Goal: Information Seeking & Learning: Learn about a topic

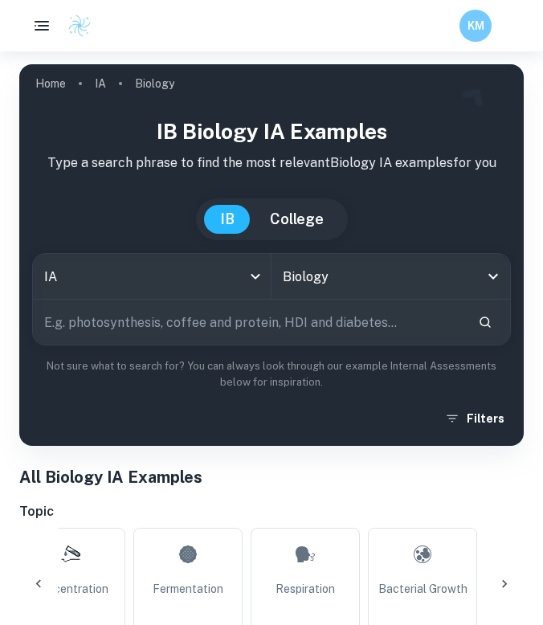
scroll to position [32, 0]
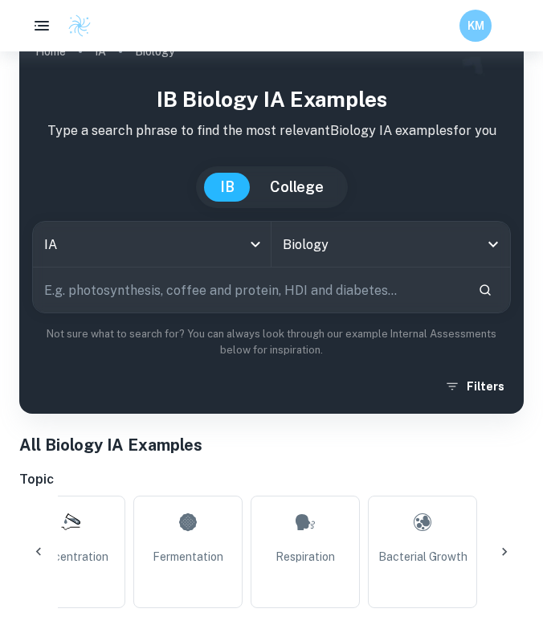
click at [207, 294] on input "text" at bounding box center [249, 289] width 432 height 45
type input "heart rate"
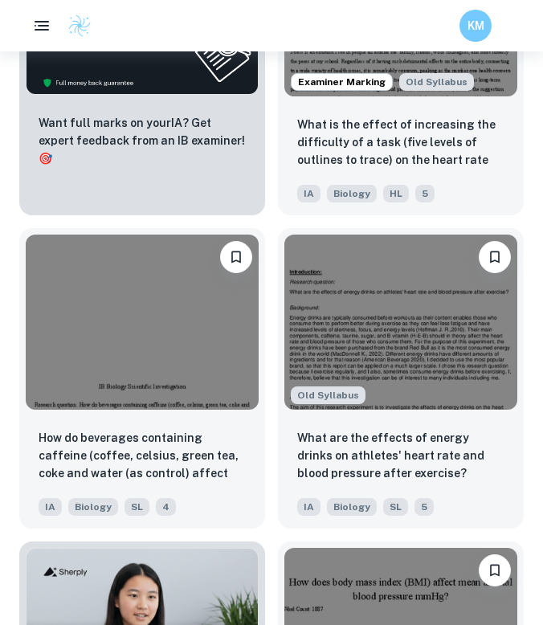
scroll to position [1065, 0]
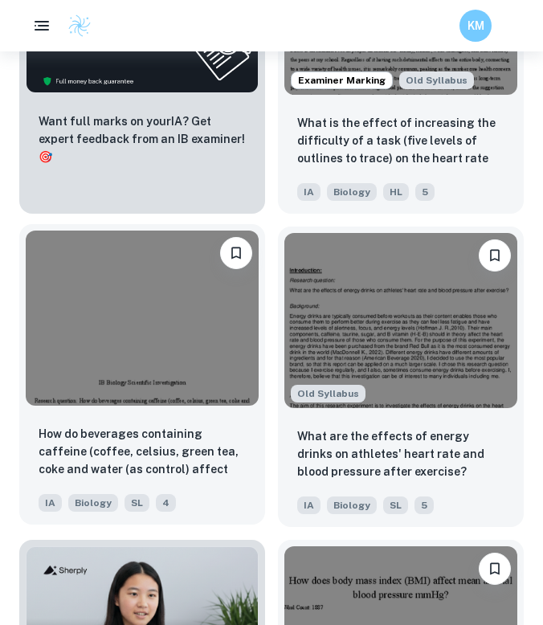
click at [263, 472] on div "How do beverages containing caffeine (coffee, celsius, green tea, coke and wate…" at bounding box center [142, 468] width 246 height 112
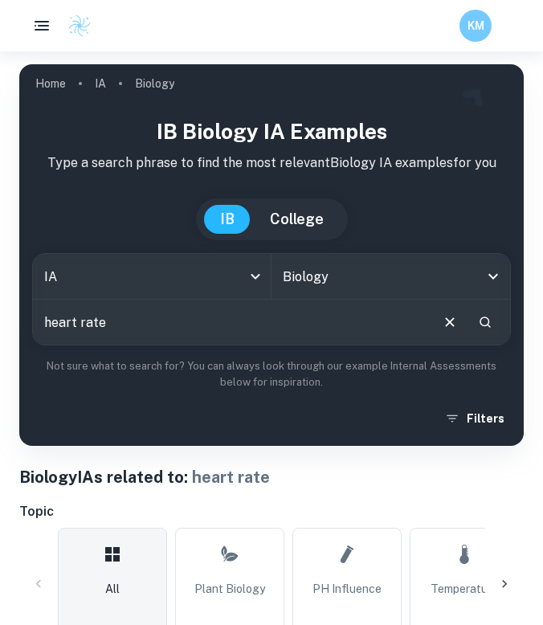
click at [42, 321] on input "heart rate" at bounding box center [230, 322] width 395 height 45
type input "Body position on heart rate"
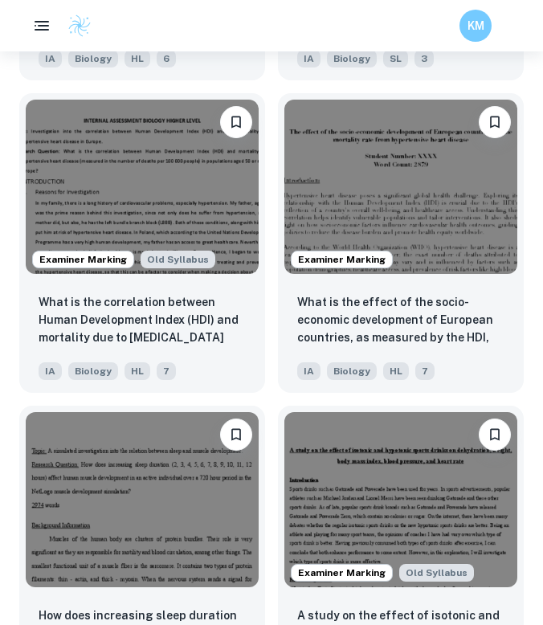
scroll to position [2226, 0]
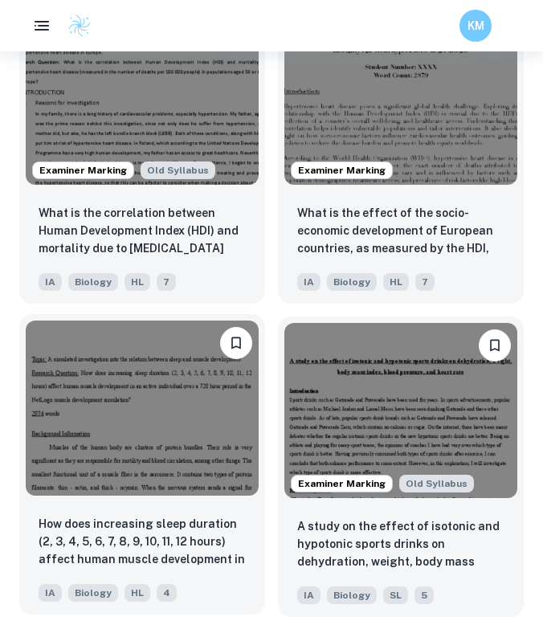
click at [257, 430] on img at bounding box center [142, 407] width 233 height 175
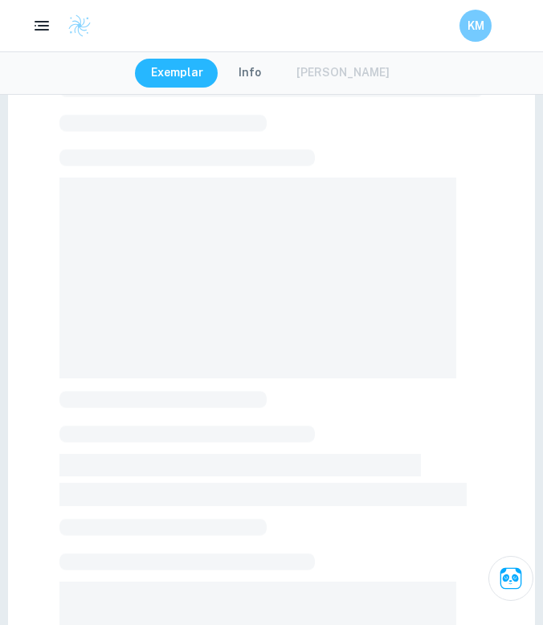
scroll to position [81, 0]
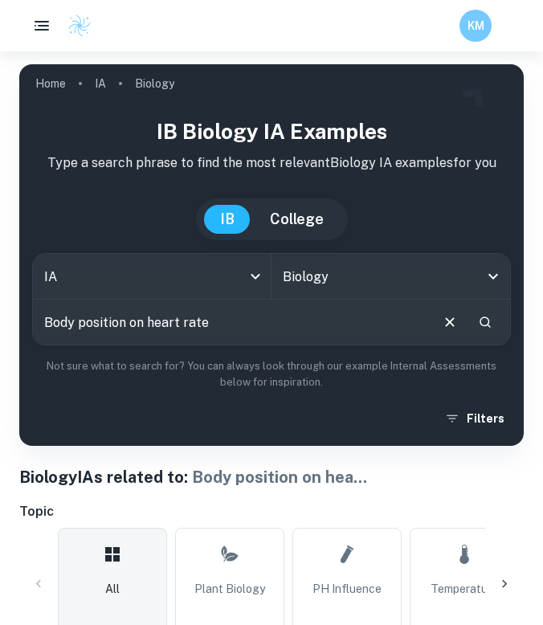
drag, startPoint x: 144, startPoint y: 322, endPoint x: 14, endPoint y: 321, distance: 129.3
type input "heart rate"
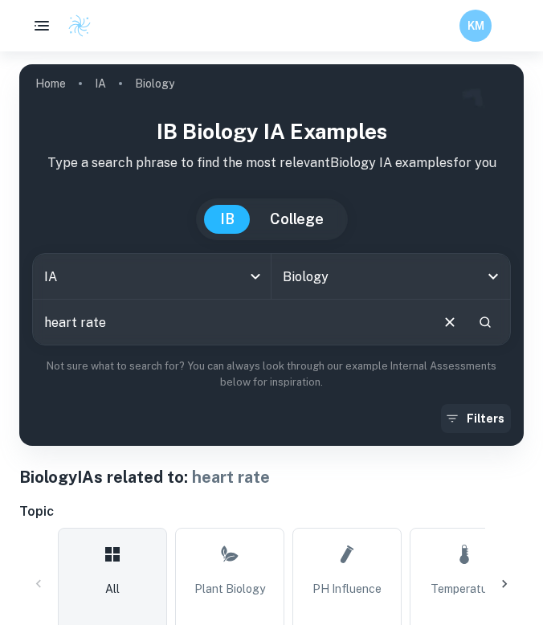
click at [476, 412] on button "Filters" at bounding box center [476, 418] width 70 height 29
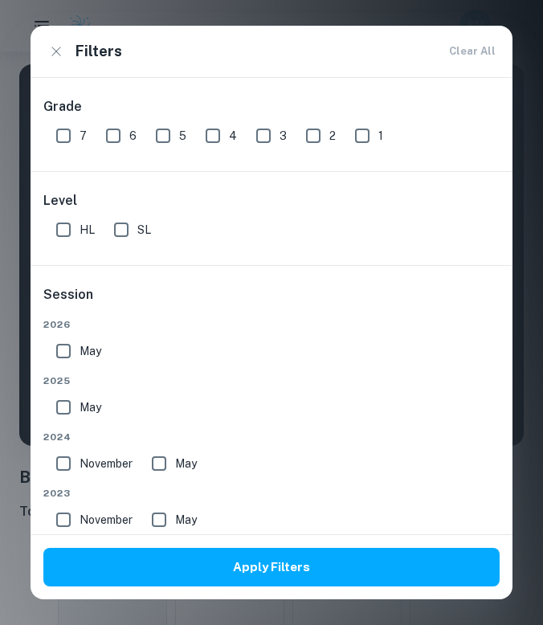
scroll to position [1, 0]
click at [63, 228] on input "HL" at bounding box center [63, 229] width 32 height 32
checkbox input "true"
click at [70, 131] on input "7" at bounding box center [63, 135] width 32 height 32
checkbox input "true"
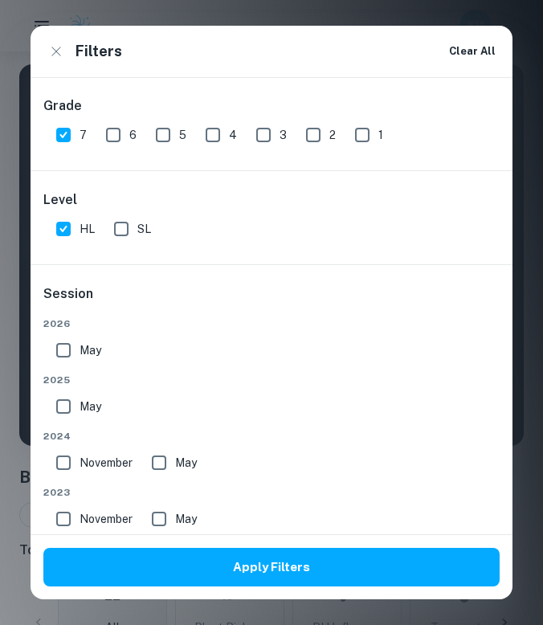
click at [104, 132] on input "6" at bounding box center [113, 135] width 32 height 32
checkbox input "true"
click at [167, 141] on input "5" at bounding box center [163, 135] width 32 height 32
click at [163, 130] on input "5" at bounding box center [163, 135] width 32 height 32
checkbox input "false"
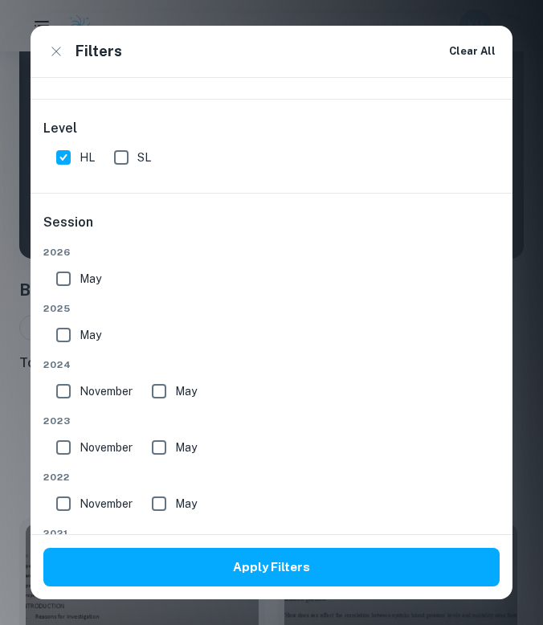
scroll to position [137, 0]
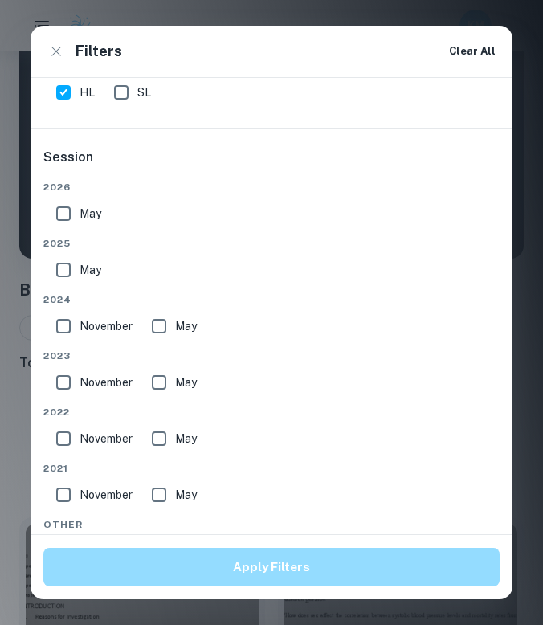
click at [214, 565] on button "Apply Filters" at bounding box center [271, 567] width 456 height 39
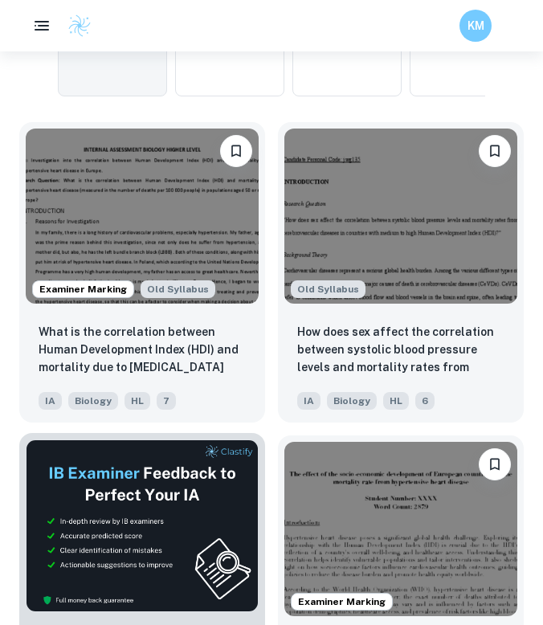
scroll to position [527, 0]
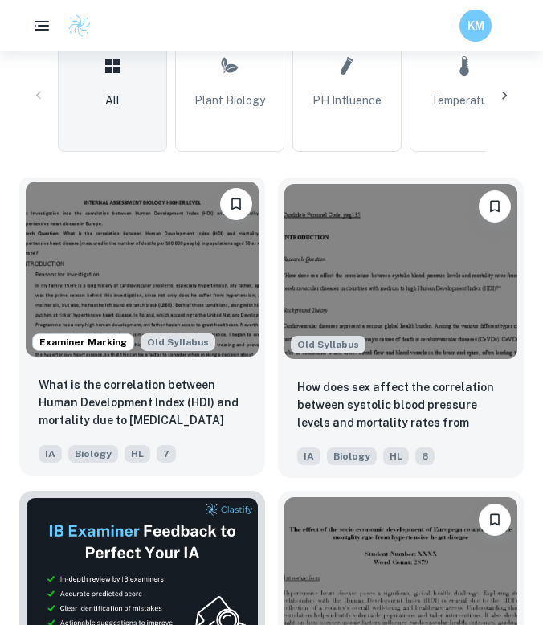
click at [149, 285] on img at bounding box center [142, 268] width 233 height 175
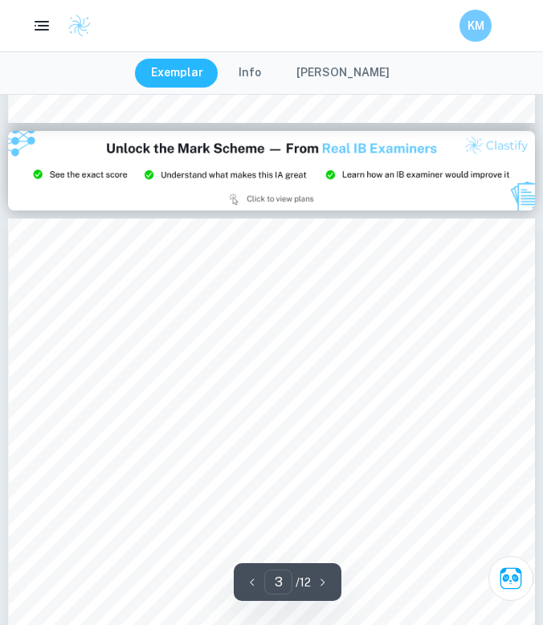
scroll to position [1584, 0]
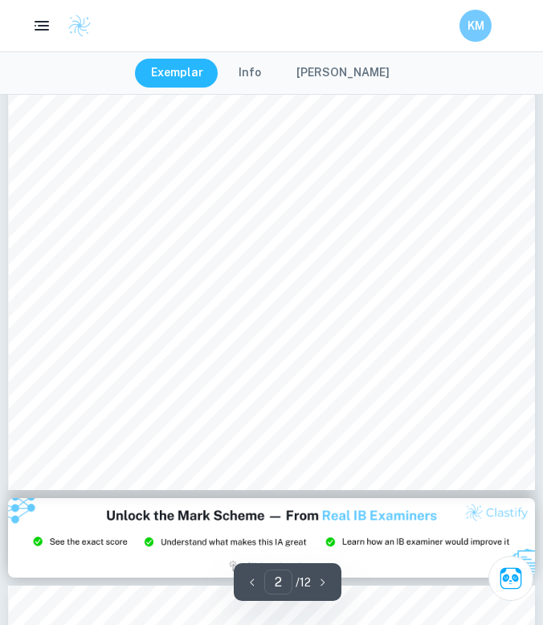
type input "1"
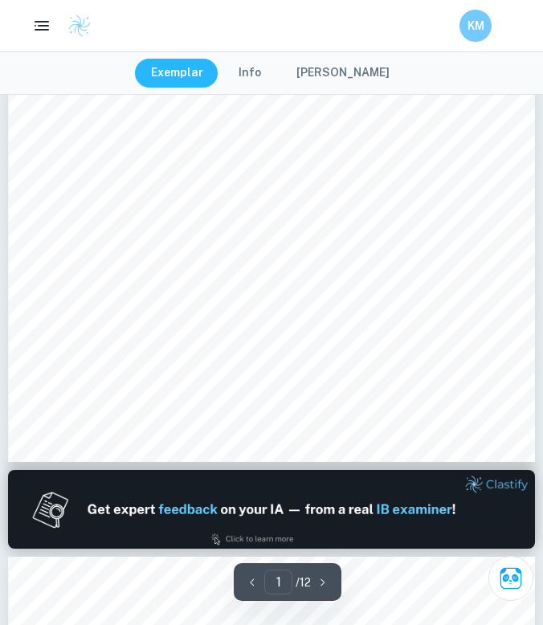
scroll to position [0, 0]
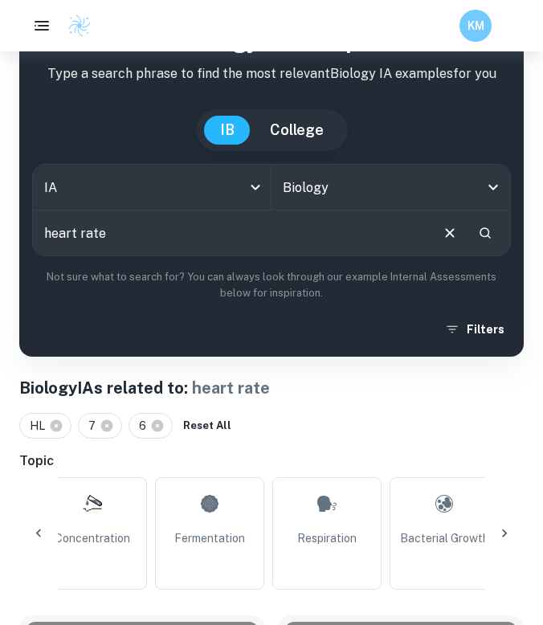
scroll to position [53, 0]
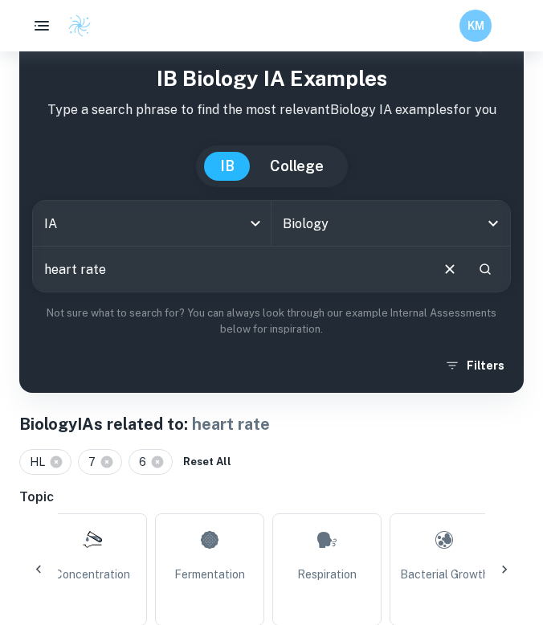
drag, startPoint x: 134, startPoint y: 276, endPoint x: 52, endPoint y: 276, distance: 81.9
click at [52, 276] on input "heart rate" at bounding box center [230, 269] width 395 height 45
type input "h"
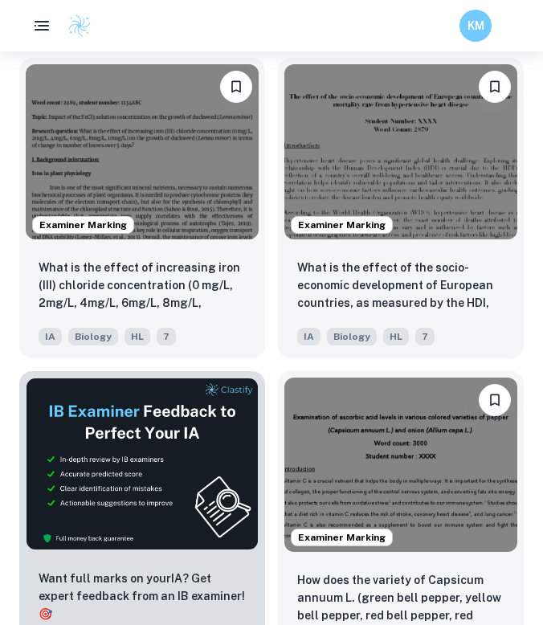
scroll to position [648, 0]
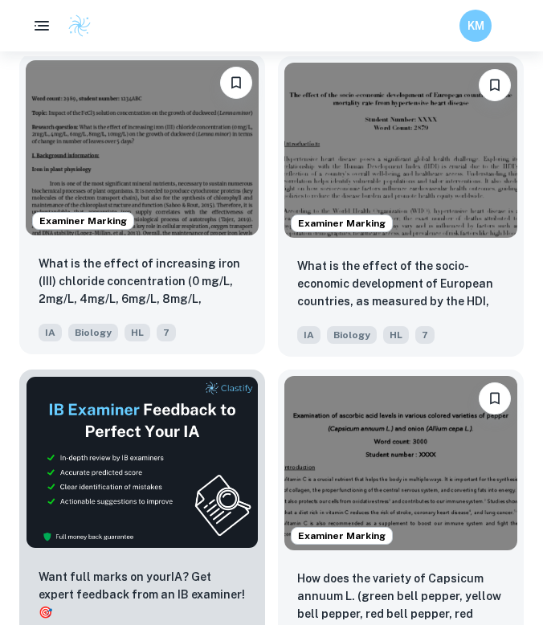
click at [200, 226] on img at bounding box center [142, 147] width 233 height 175
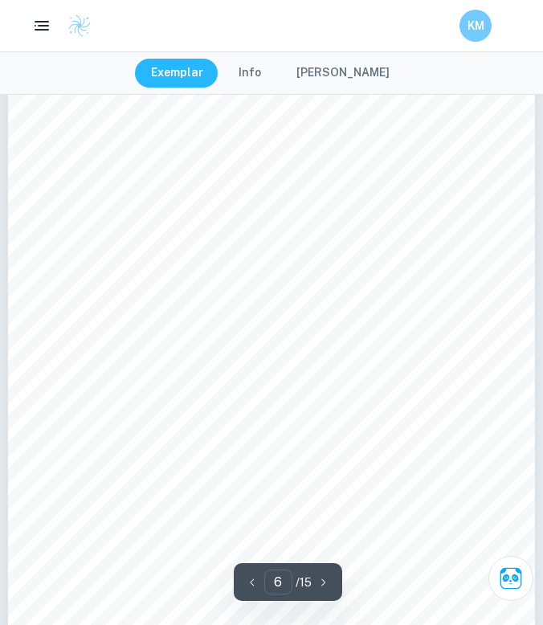
scroll to position [4065, 0]
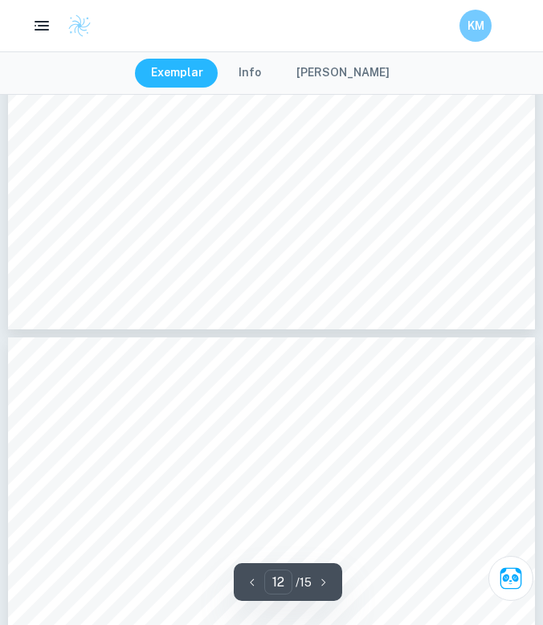
type input "13"
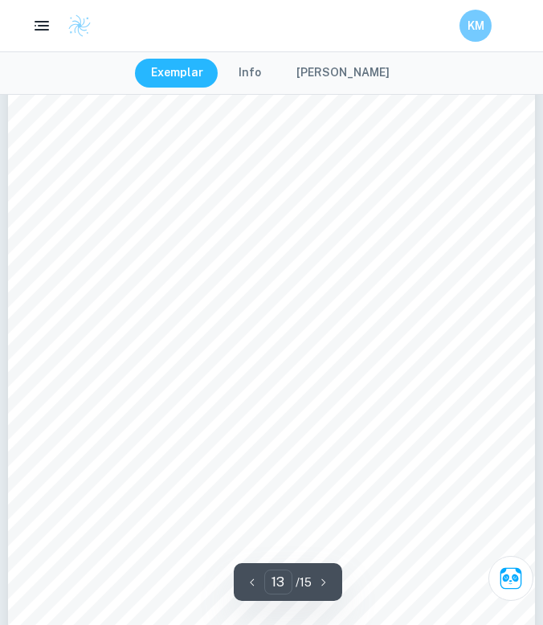
scroll to position [9541, 0]
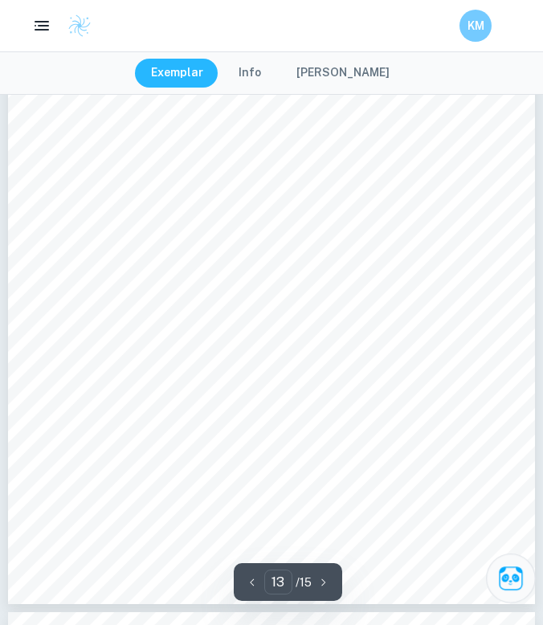
click at [506, 591] on icon "Ask Clai" at bounding box center [510, 578] width 28 height 28
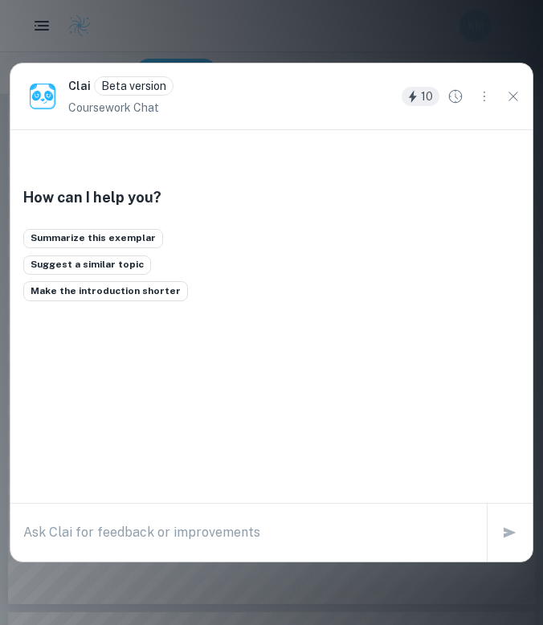
click at [112, 527] on textarea at bounding box center [248, 532] width 450 height 18
type textarea "where is there hypothesis"
click at [522, 544] on div at bounding box center [509, 532] width 45 height 58
click at [516, 536] on icon "button" at bounding box center [509, 532] width 19 height 19
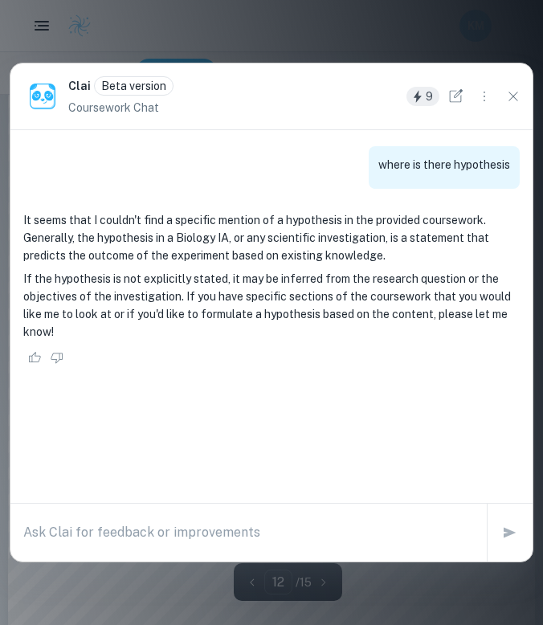
scroll to position [8728, 0]
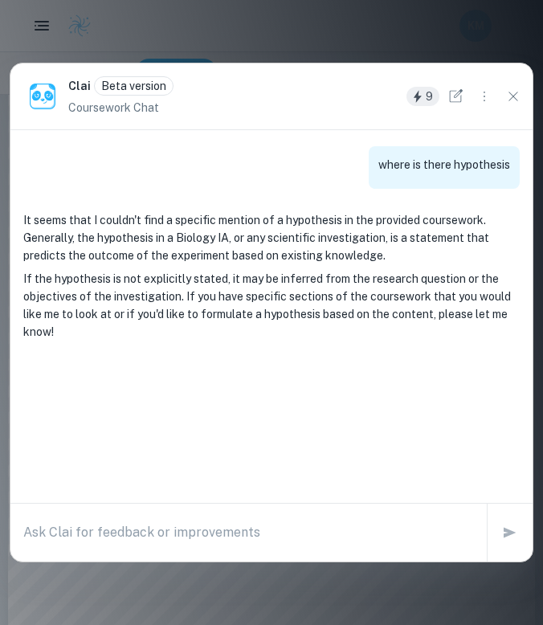
click at [519, 77] on div "Clai Beta version Coursework Chat 9" at bounding box center [271, 96] width 522 height 66
click at [520, 105] on button "Close" at bounding box center [513, 97] width 26 height 26
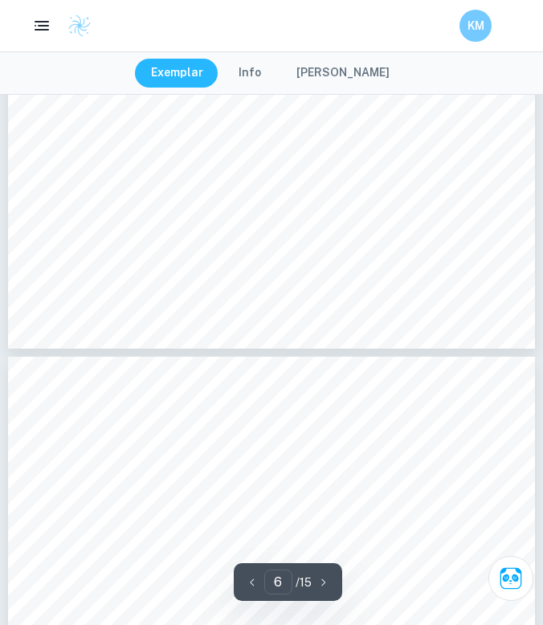
type input "5"
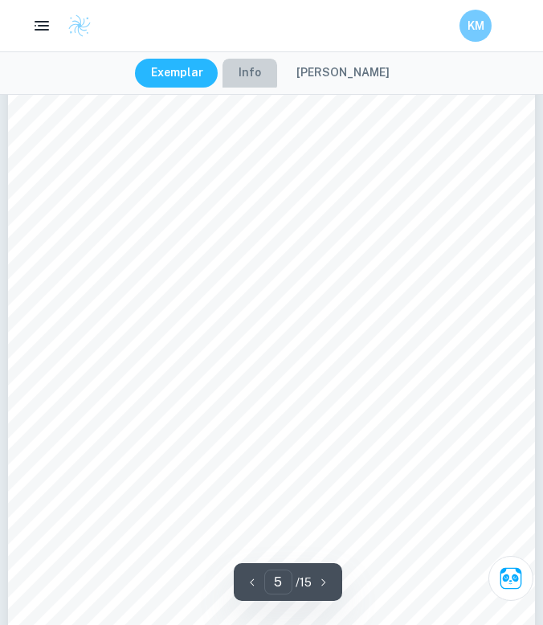
click at [253, 71] on button "Info" at bounding box center [249, 73] width 55 height 29
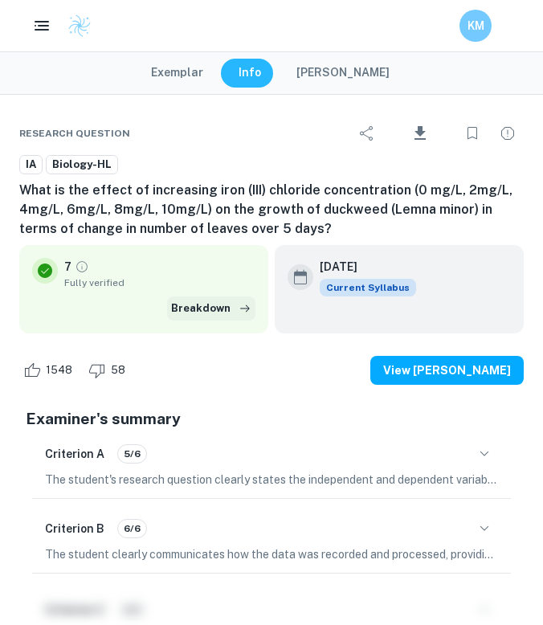
click at [211, 308] on button "Breakdown" at bounding box center [211, 308] width 88 height 24
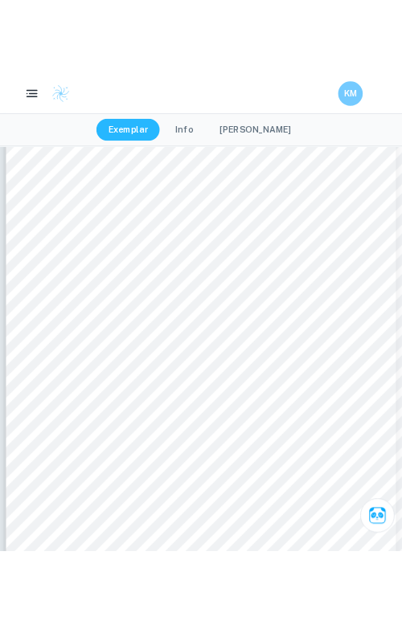
scroll to position [6353, 0]
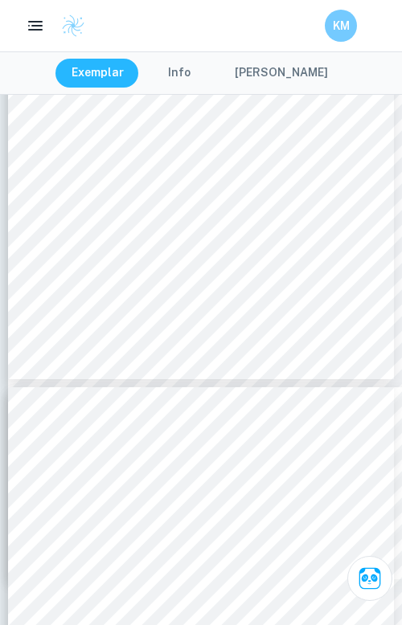
click at [188, 323] on div at bounding box center [214, 316] width 100 height 14
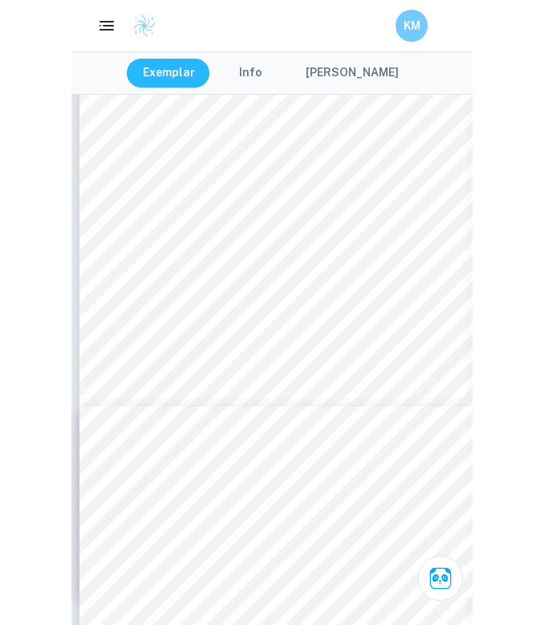
scroll to position [6306, 0]
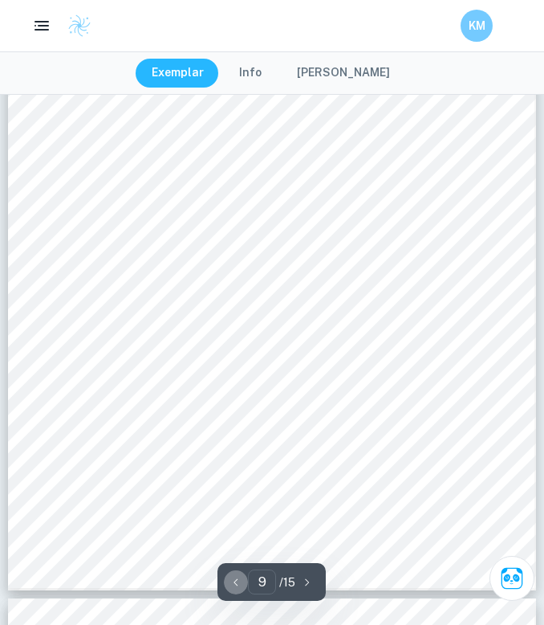
click at [235, 574] on icon "button" at bounding box center [236, 582] width 16 height 16
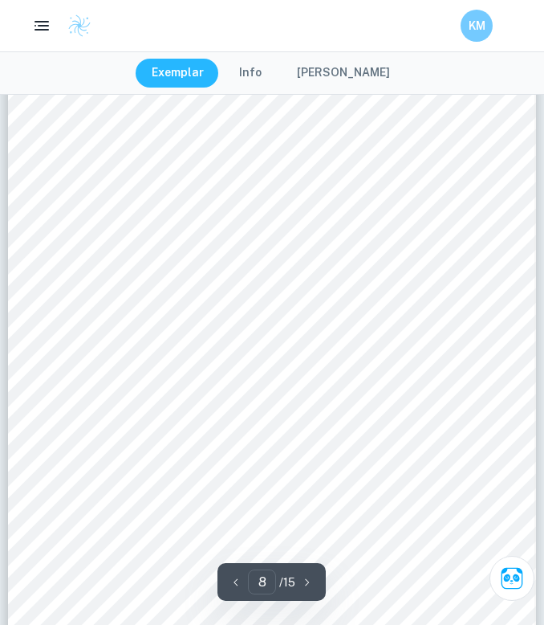
click at [235, 577] on icon "button" at bounding box center [236, 582] width 16 height 16
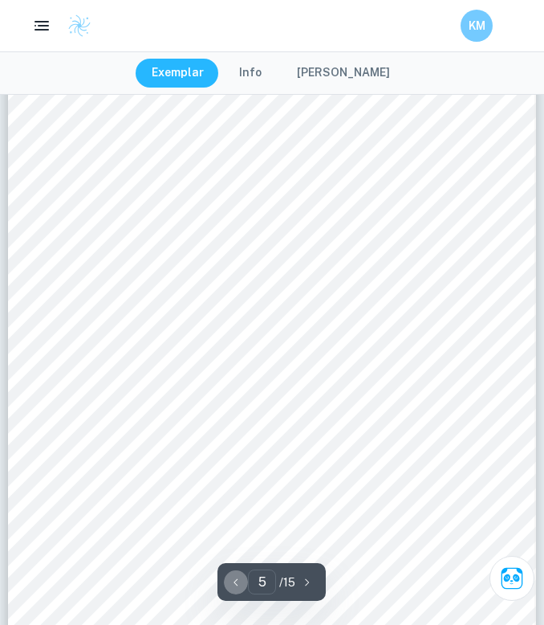
click at [235, 576] on icon "button" at bounding box center [236, 582] width 16 height 16
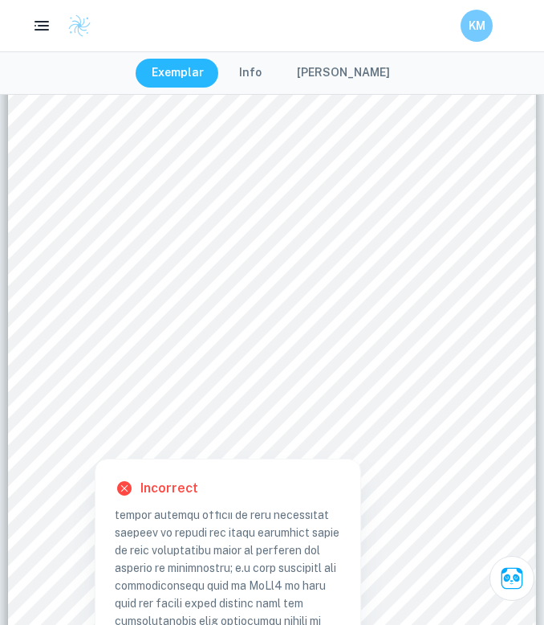
scroll to position [369, 0]
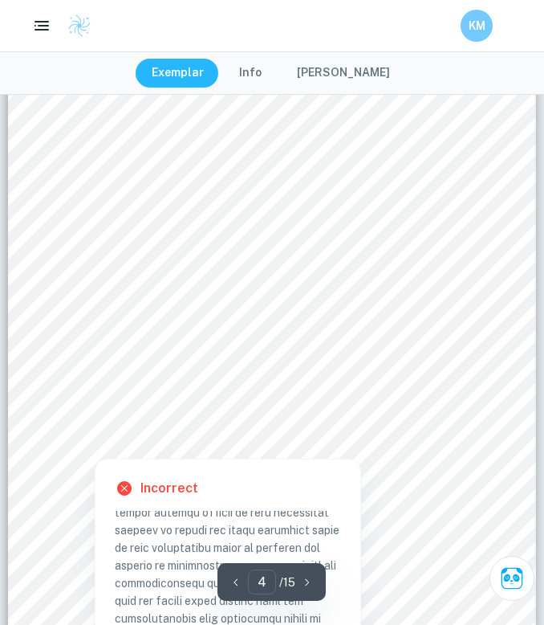
click at [94, 448] on div at bounding box center [93, 449] width 45 height 10
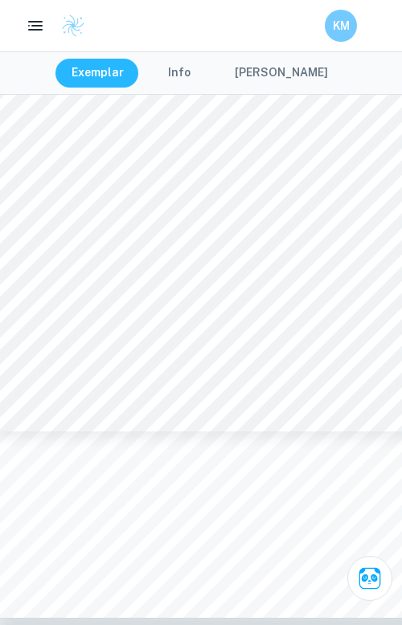
type input "3"
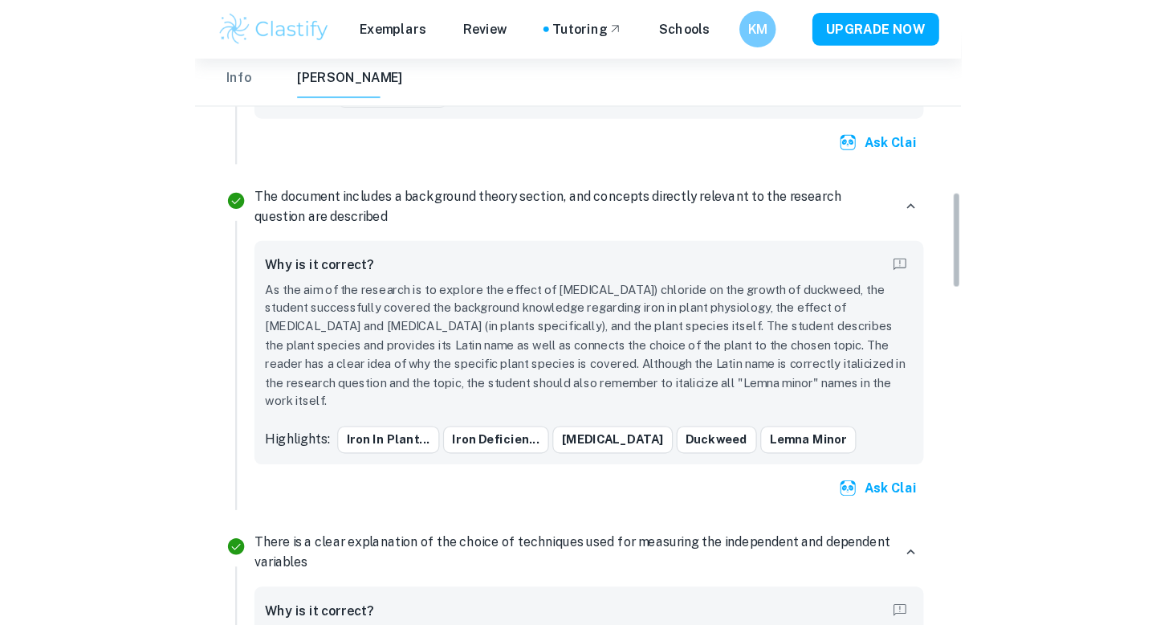
scroll to position [911, 0]
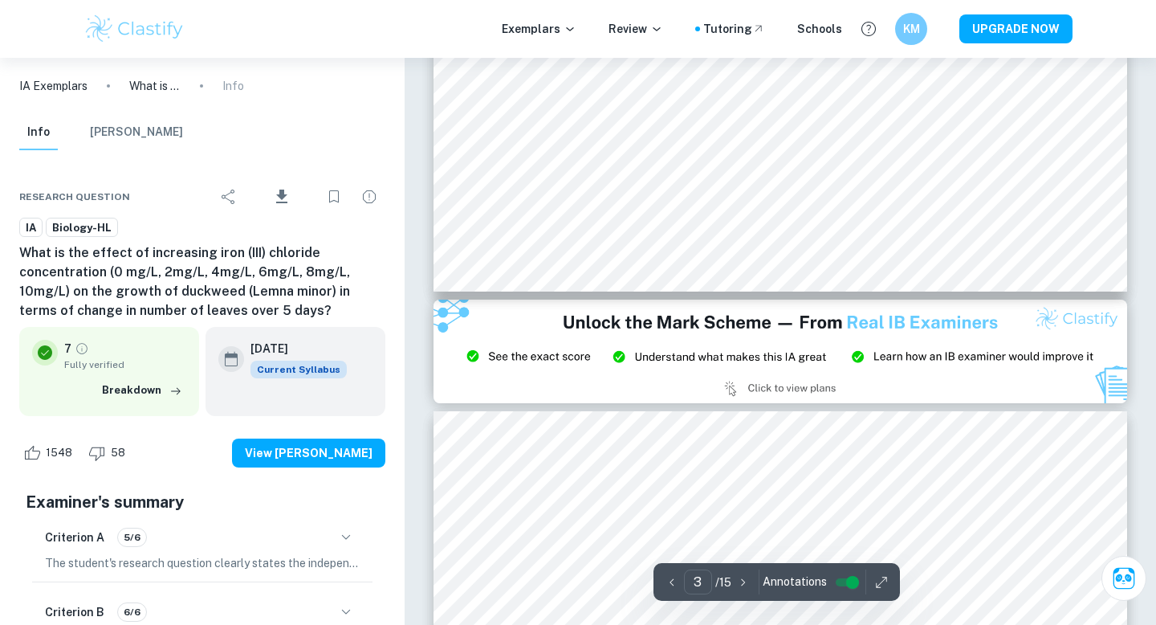
type input "2"
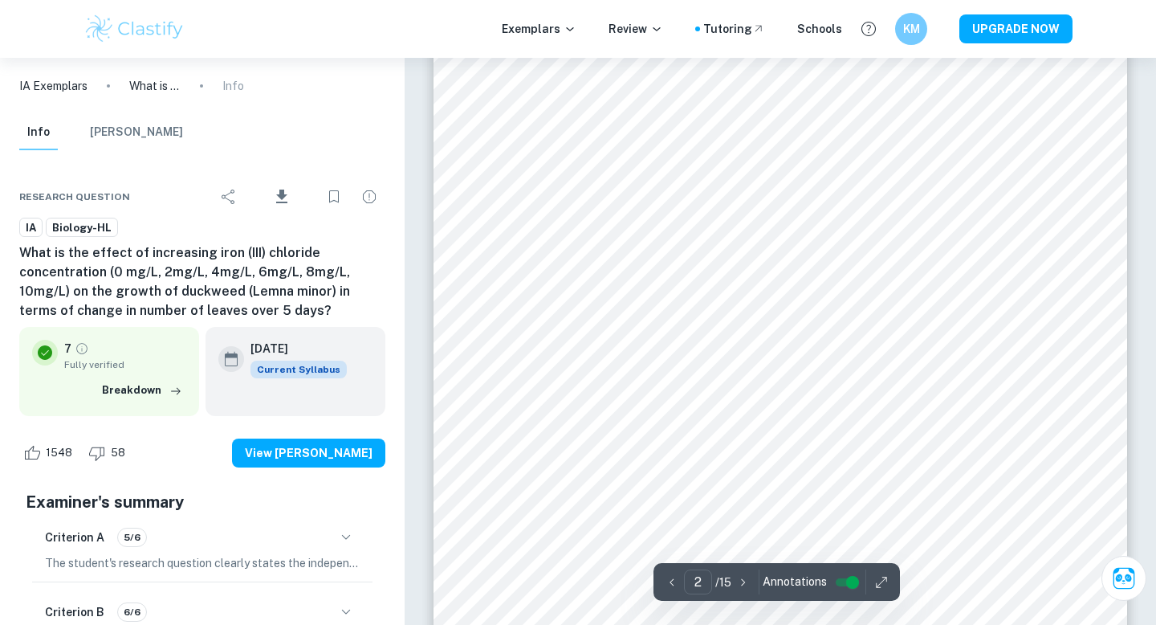
scroll to position [1300, 0]
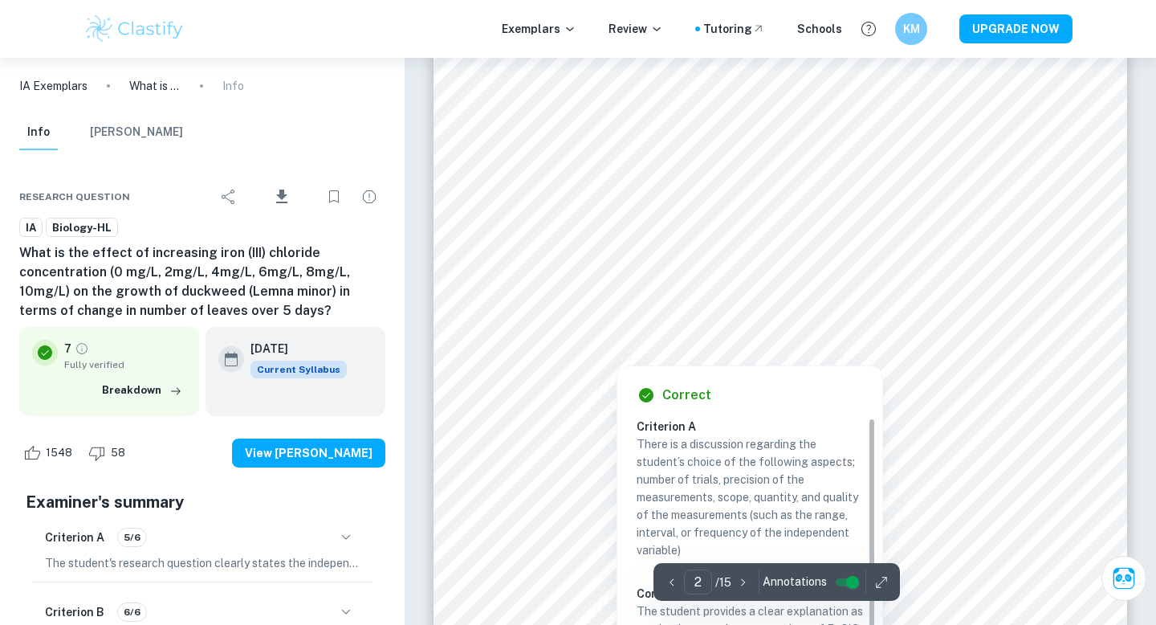
click at [777, 294] on div at bounding box center [781, 304] width 526 height 22
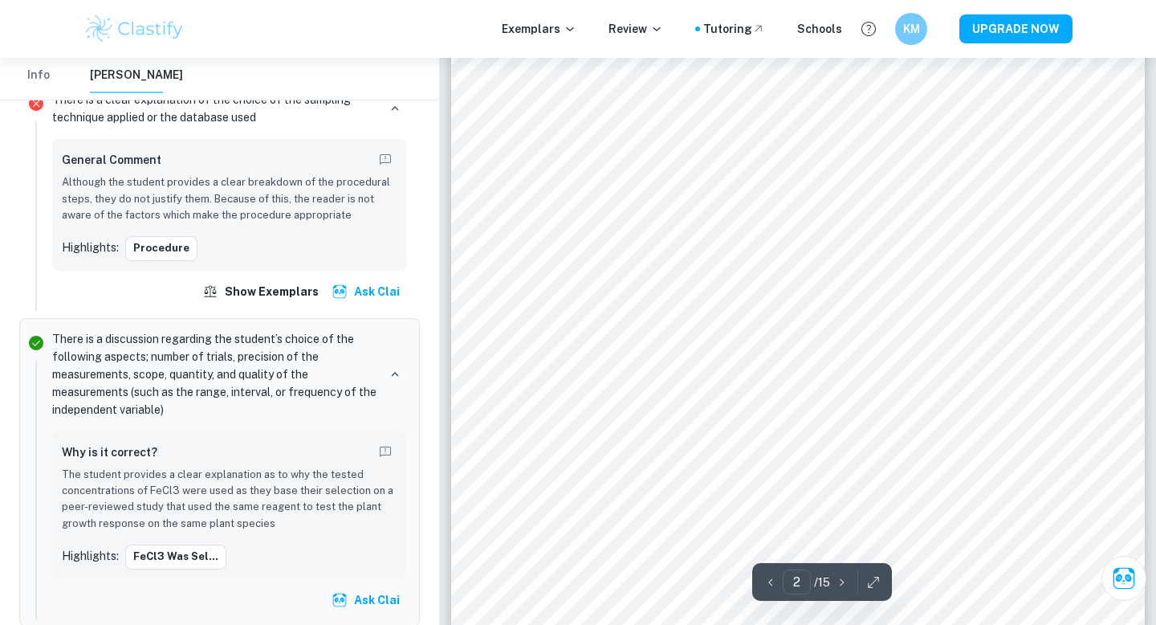
scroll to position [1405, 0]
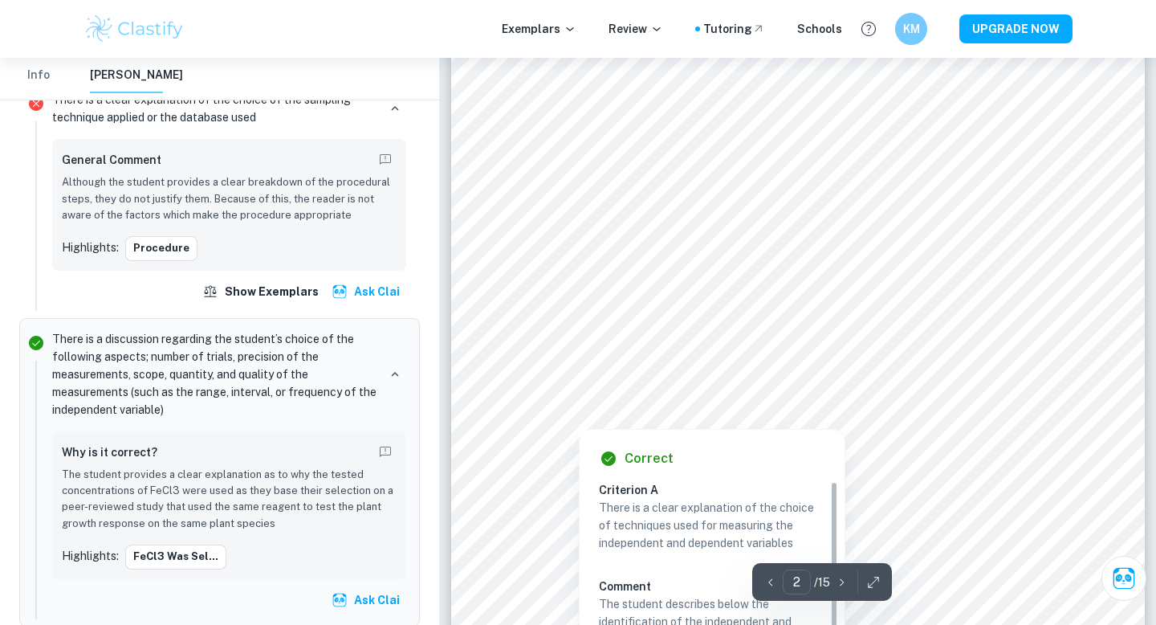
click at [740, 377] on div at bounding box center [798, 384] width 527 height 22
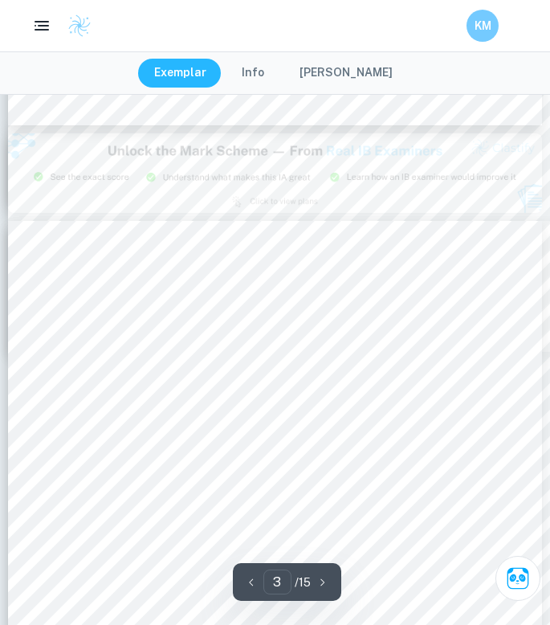
scroll to position [1597, 0]
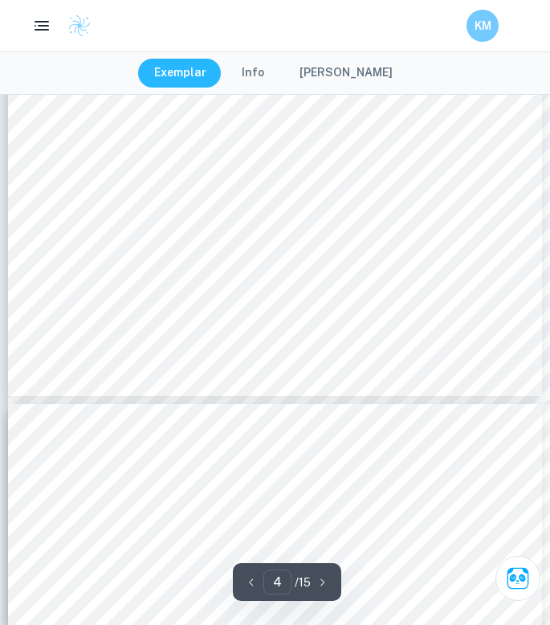
type input "5"
